Goal: Task Accomplishment & Management: Manage account settings

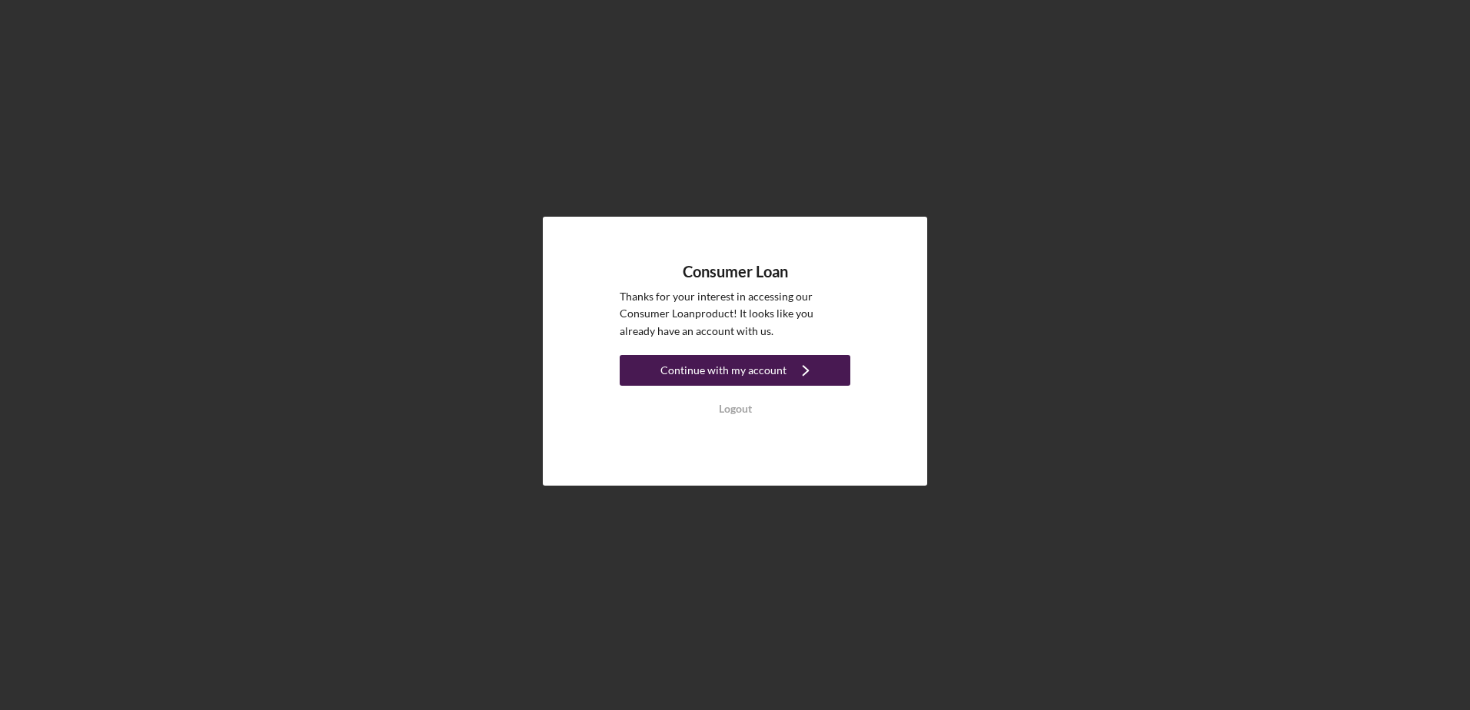
click at [749, 377] on div "Continue with my account" at bounding box center [723, 370] width 126 height 31
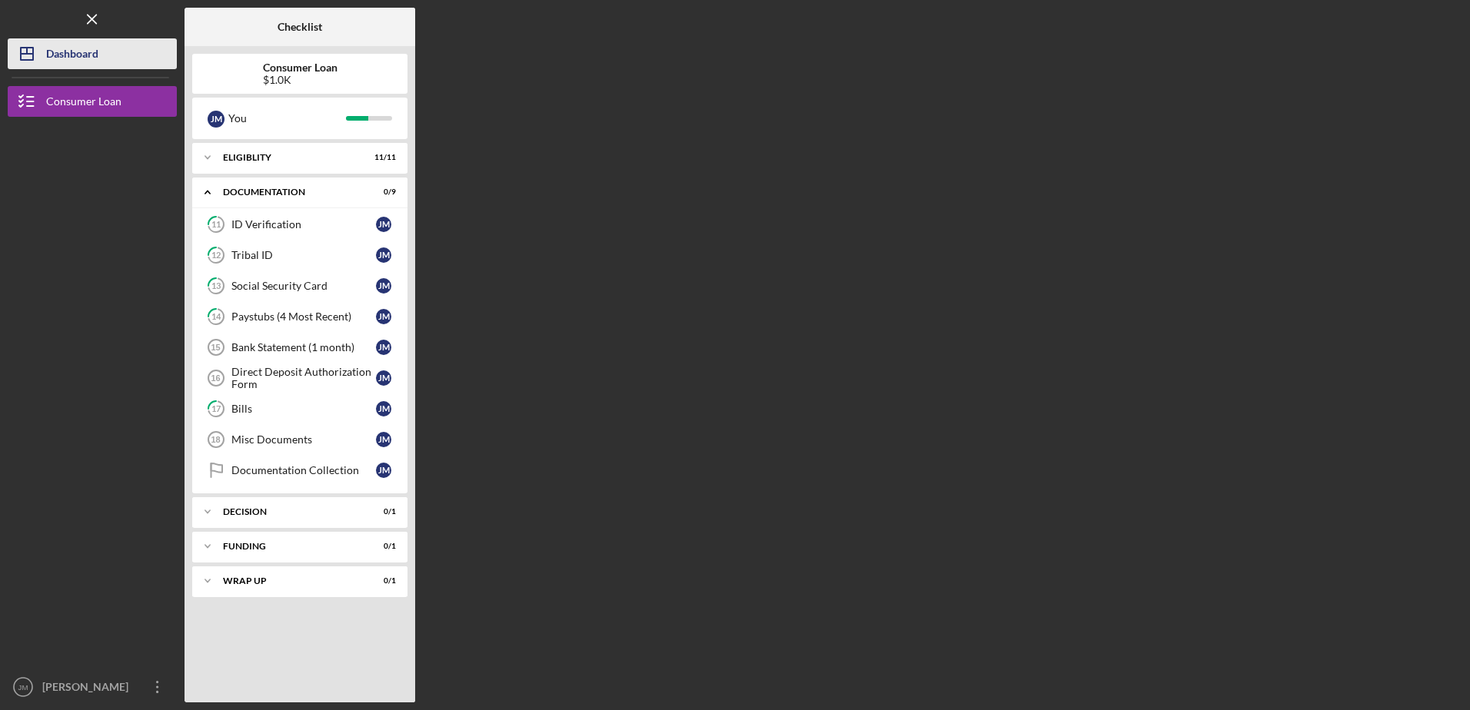
click at [66, 53] on div "Dashboard" at bounding box center [72, 55] width 52 height 35
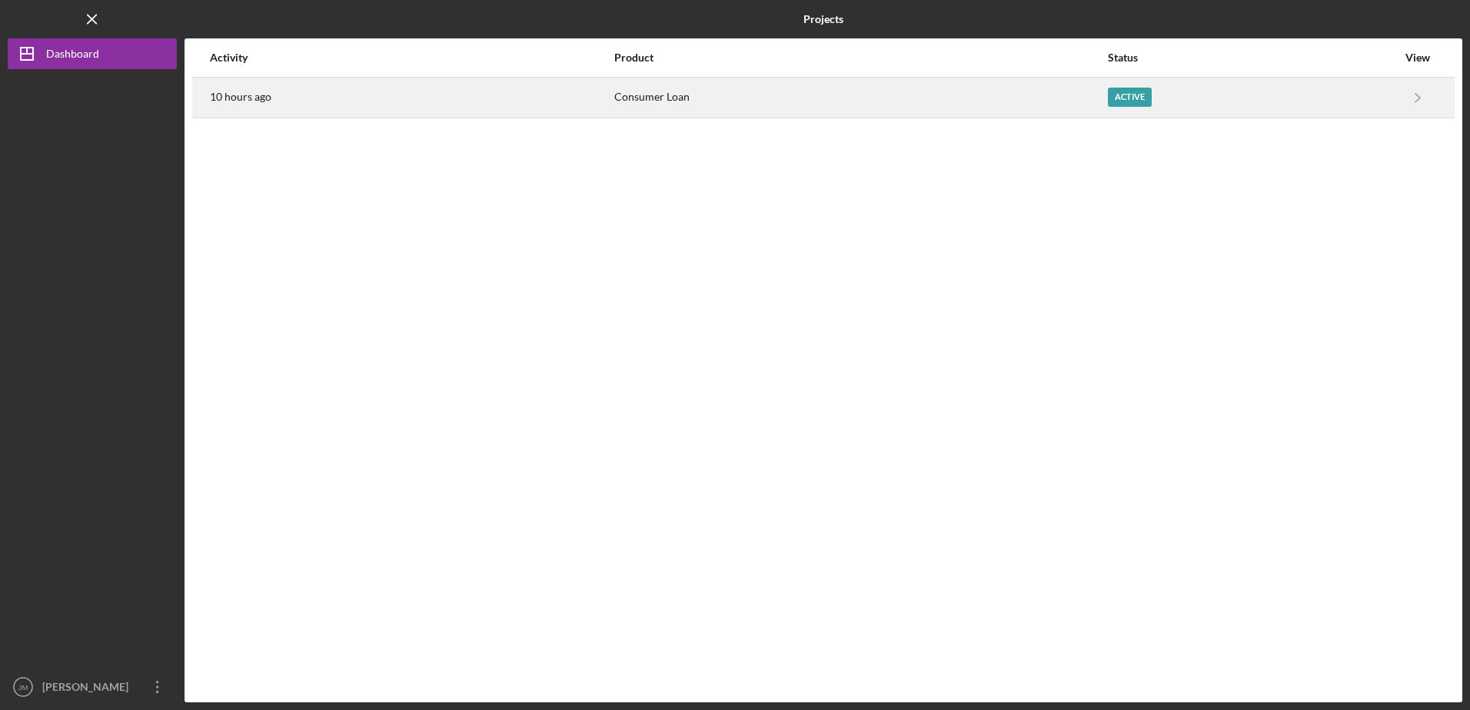
click at [1122, 94] on div "Active" at bounding box center [1130, 97] width 44 height 19
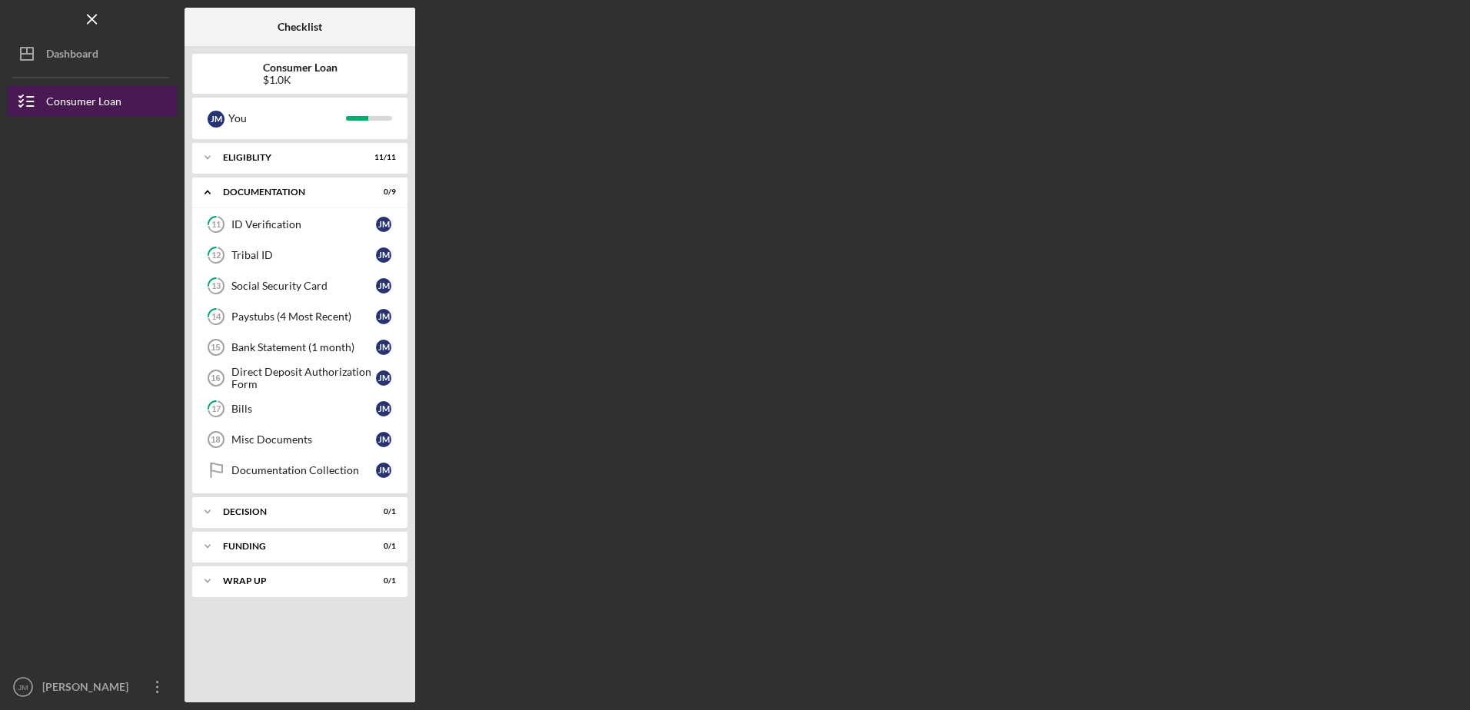
click at [67, 104] on div "Consumer Loan" at bounding box center [83, 103] width 75 height 35
click at [88, 26] on icon "Icon/Menu Close" at bounding box center [92, 19] width 35 height 35
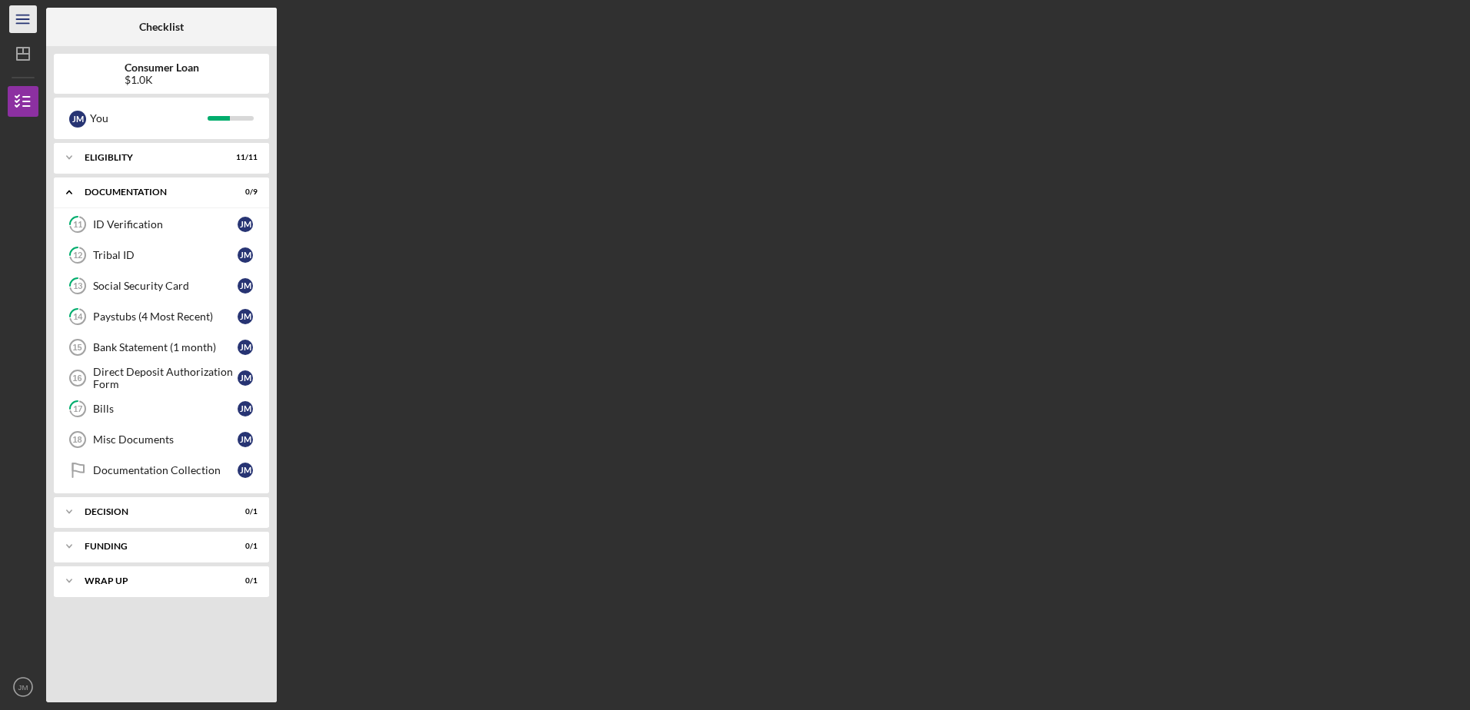
click at [25, 21] on icon "Icon/Menu" at bounding box center [23, 19] width 35 height 35
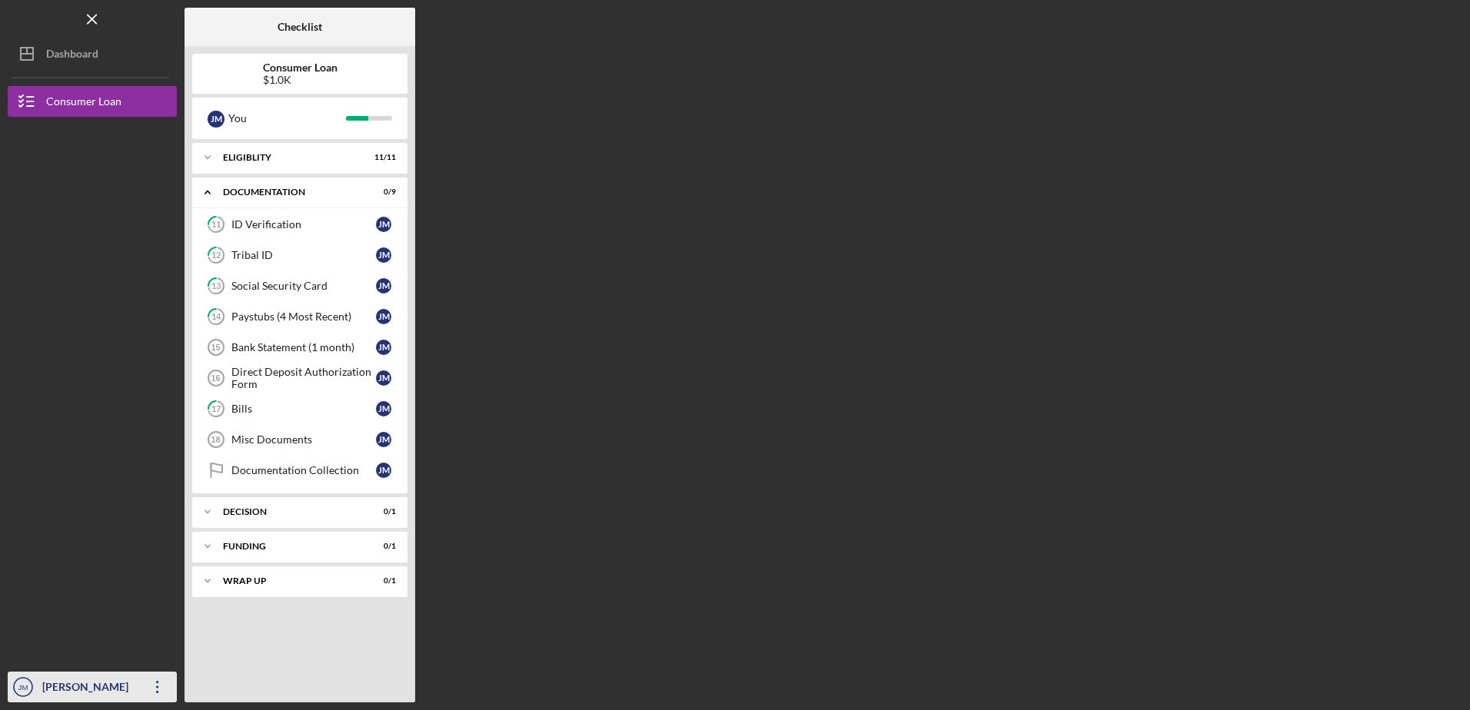
click at [72, 686] on div "[PERSON_NAME]" at bounding box center [88, 689] width 100 height 35
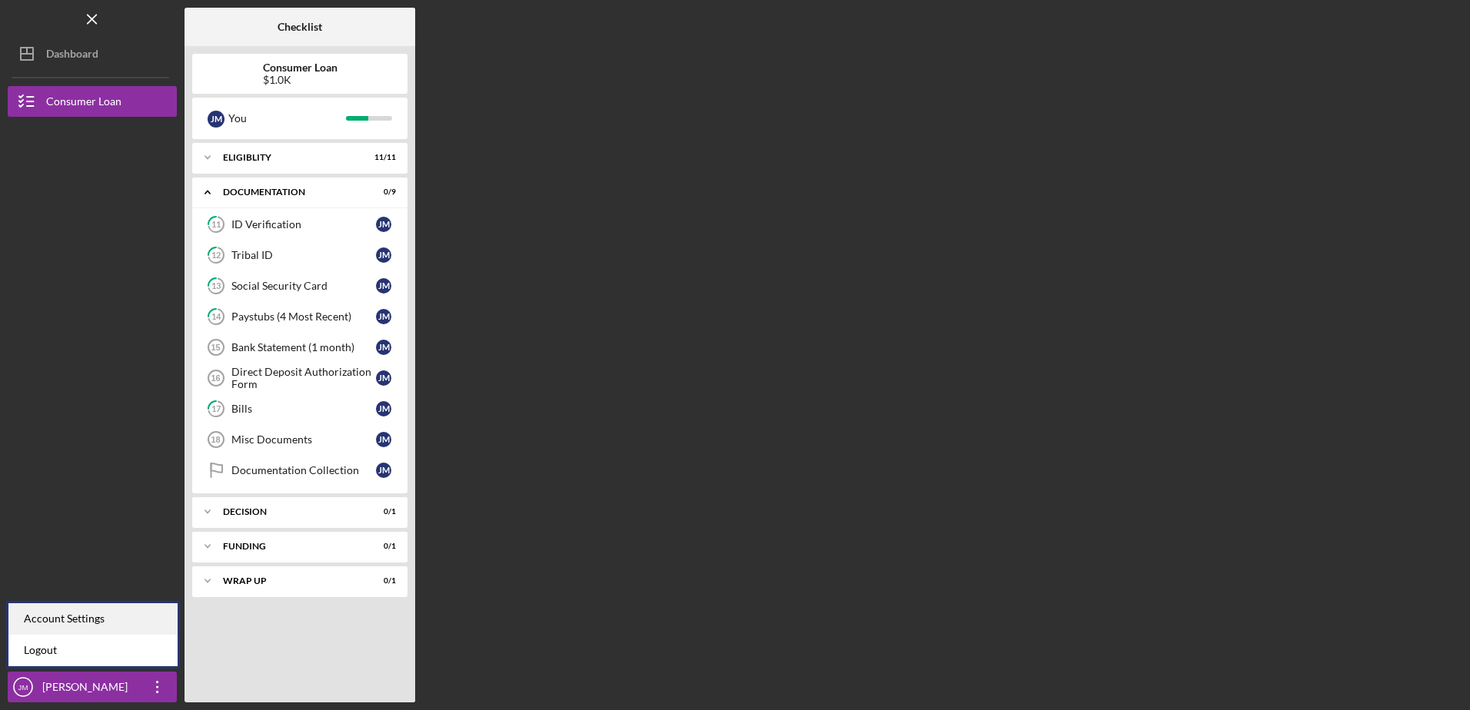
click at [88, 616] on div "Account Settings" at bounding box center [92, 619] width 169 height 32
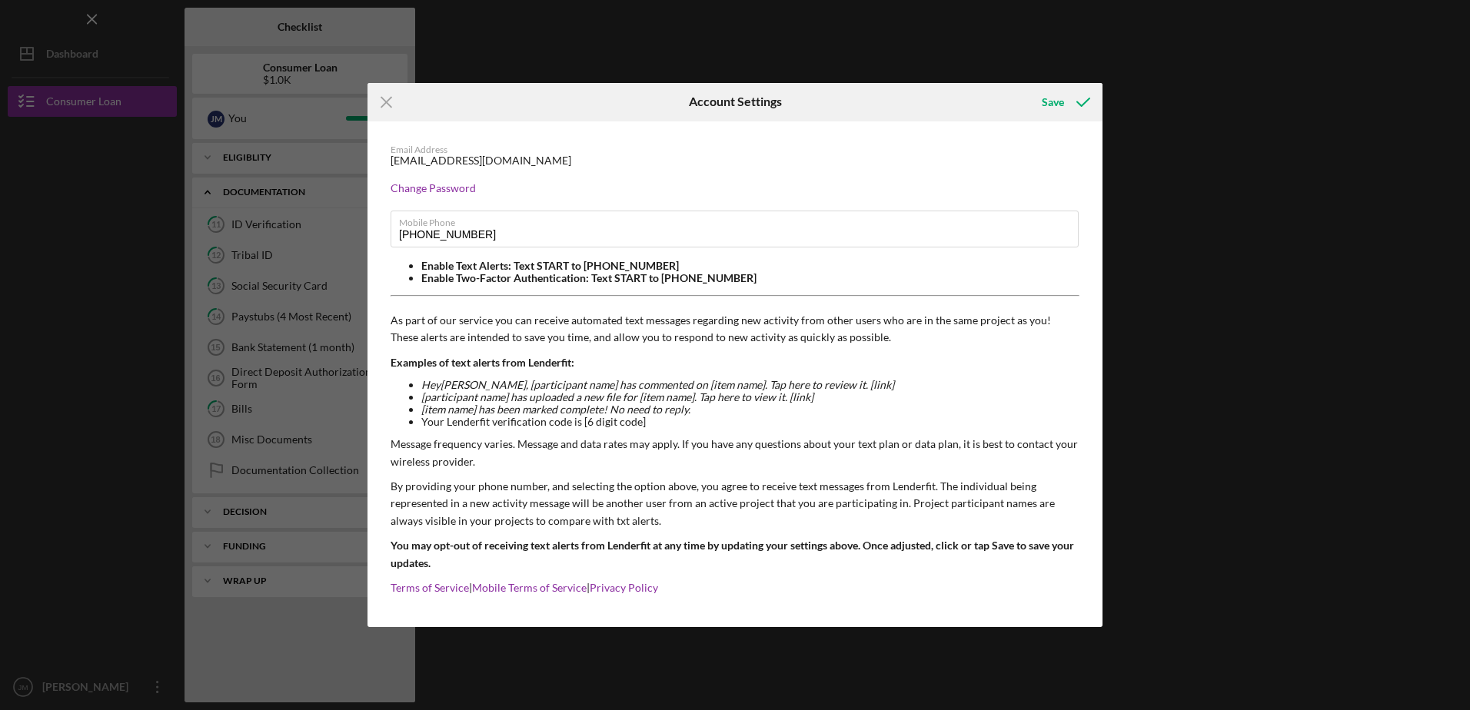
drag, startPoint x: 384, startPoint y: 105, endPoint x: 417, endPoint y: 150, distance: 55.7
click at [384, 105] on icon "Icon/Menu Close" at bounding box center [386, 102] width 38 height 38
